Goal: Navigation & Orientation: Find specific page/section

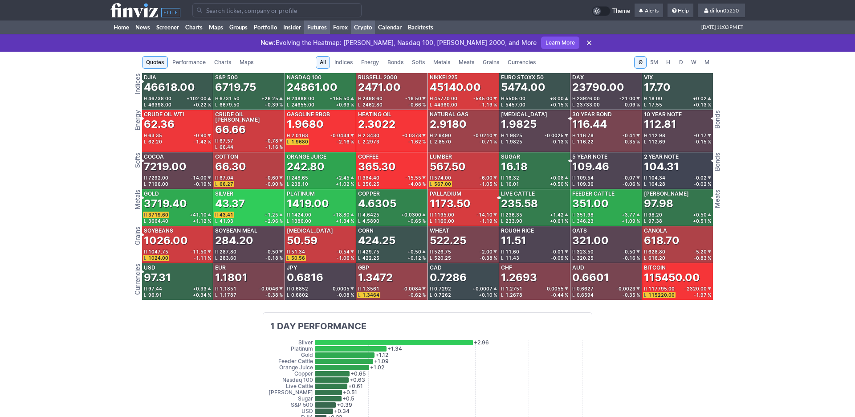
click at [375, 34] on link "Crypto" at bounding box center [363, 26] width 24 height 13
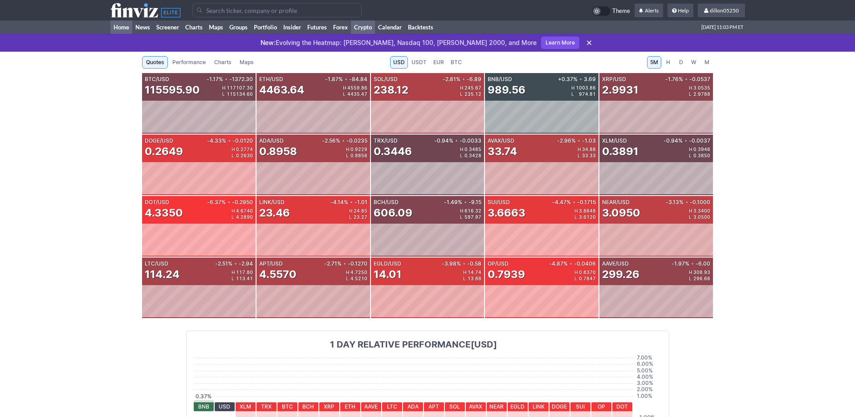
click at [127, 34] on link "Home" at bounding box center [121, 26] width 22 height 13
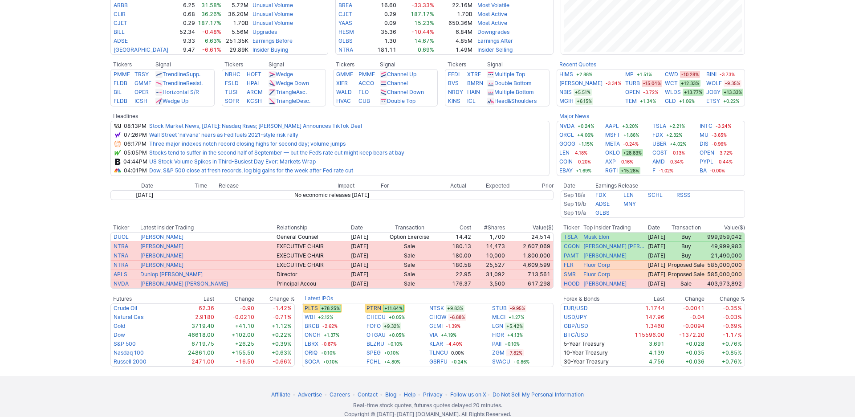
scroll to position [321, 0]
